Goal: Navigation & Orientation: Find specific page/section

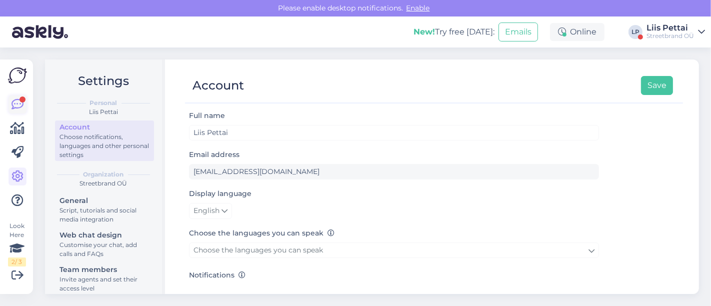
click at [14, 109] on icon at bounding box center [18, 105] width 12 height 12
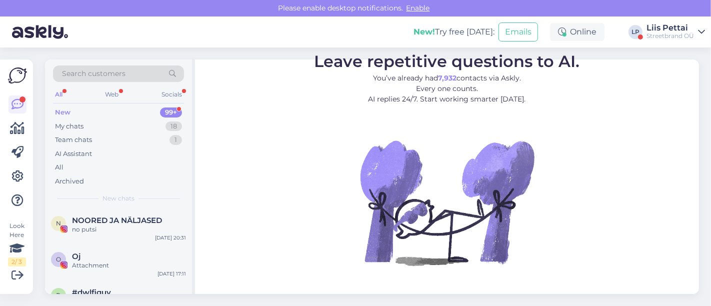
click at [119, 114] on div "New 99+" at bounding box center [118, 113] width 131 height 14
click at [118, 129] on div "My chats 18" at bounding box center [118, 127] width 131 height 14
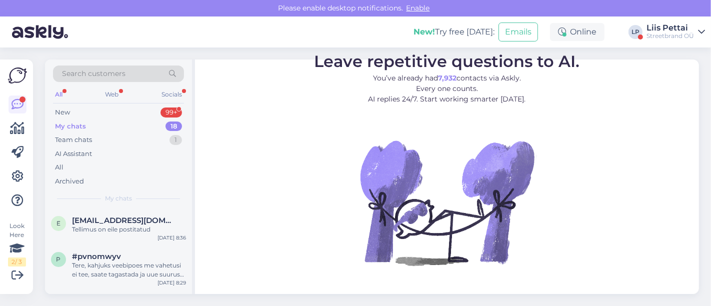
click at [118, 128] on div "My chats 18" at bounding box center [118, 127] width 131 height 14
click at [84, 233] on div "Tellimus on eile postitatud" at bounding box center [129, 229] width 114 height 9
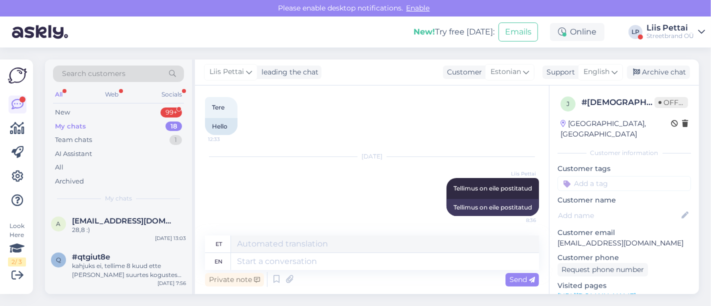
scroll to position [356, 0]
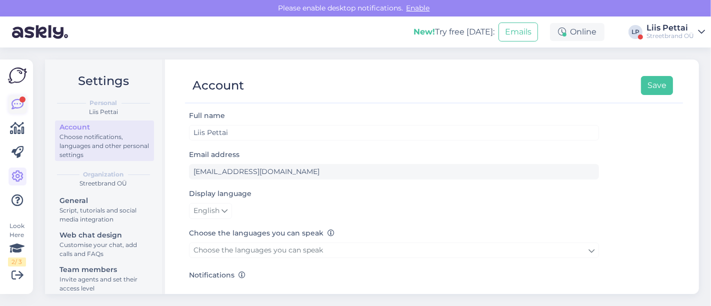
click at [18, 100] on icon at bounding box center [18, 105] width 12 height 12
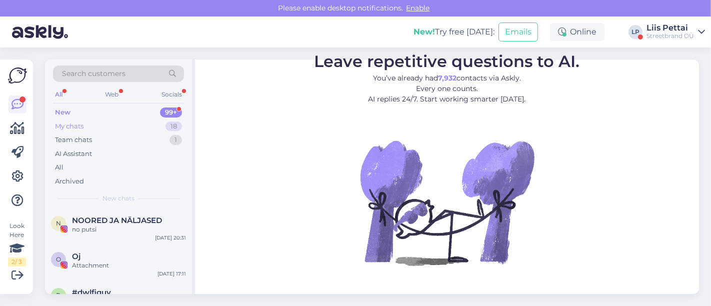
click at [100, 121] on div "My chats 18" at bounding box center [118, 127] width 131 height 14
